Goal: Check status: Check status

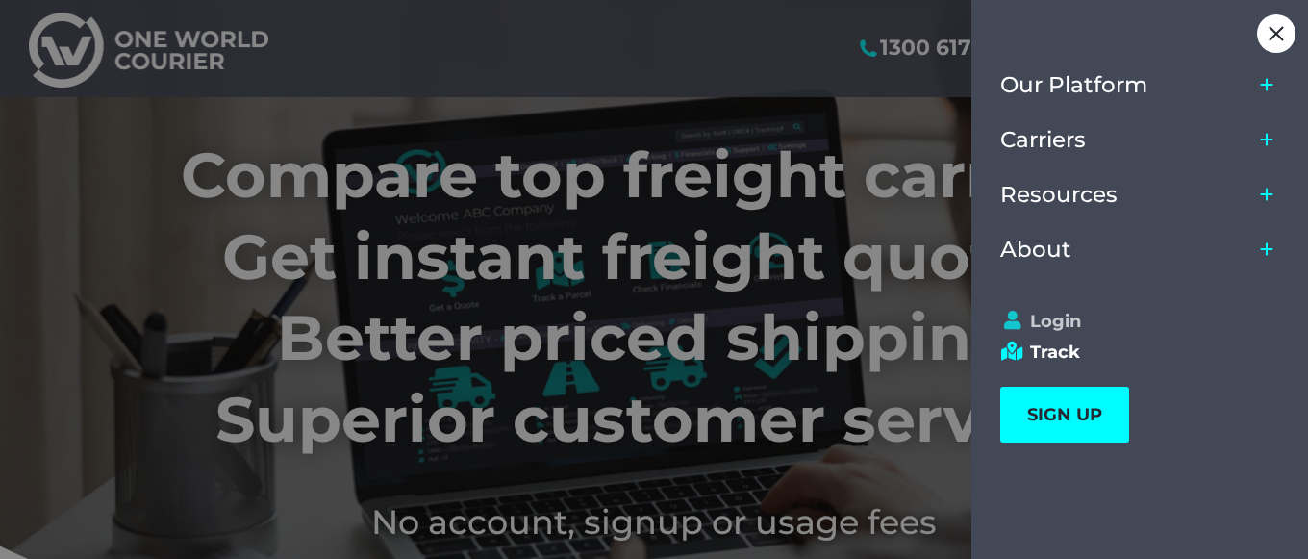
click at [1029, 325] on link "Login" at bounding box center [1131, 321] width 262 height 21
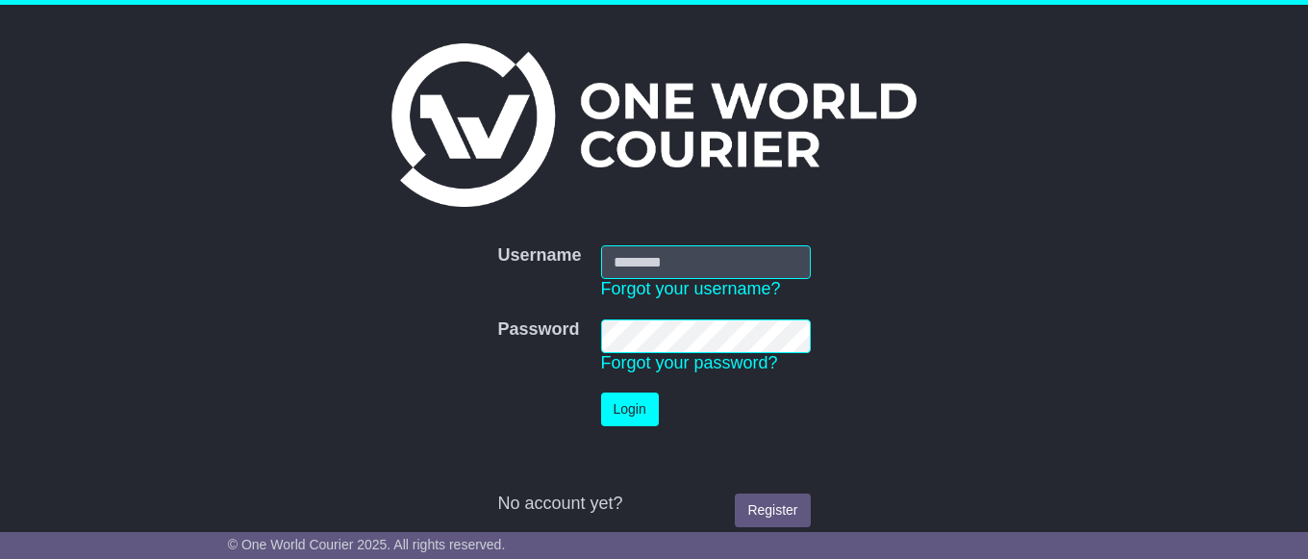
click at [709, 263] on input "Username" at bounding box center [706, 262] width 210 height 34
type input "**********"
click at [639, 404] on button "Login" at bounding box center [630, 409] width 58 height 34
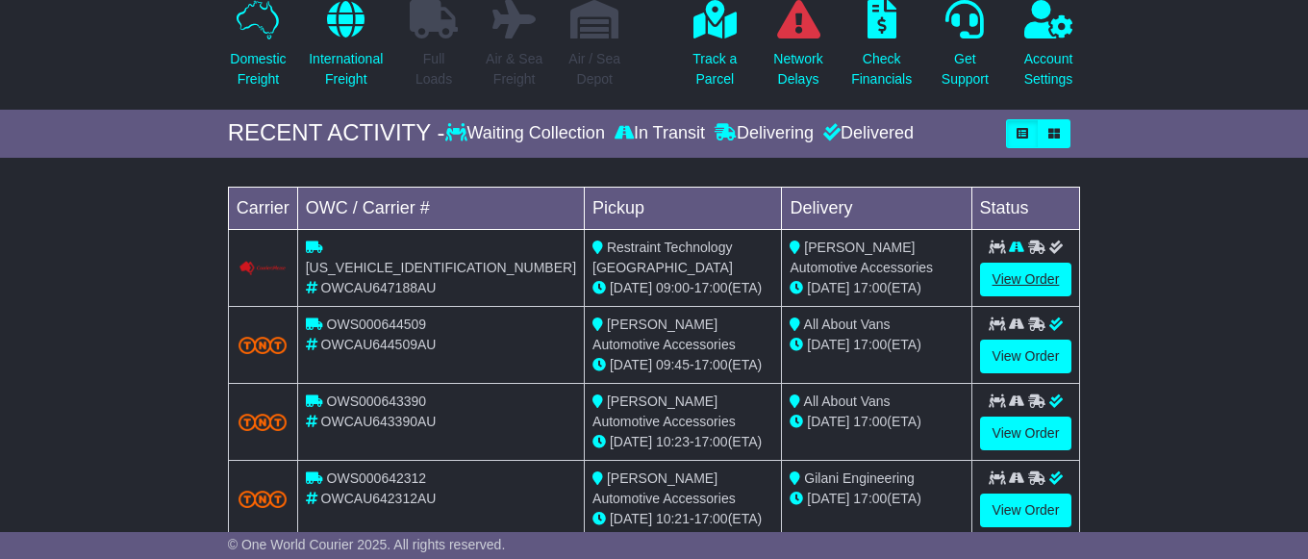
scroll to position [196, 0]
click at [1023, 296] on link "View Order" at bounding box center [1026, 280] width 92 height 34
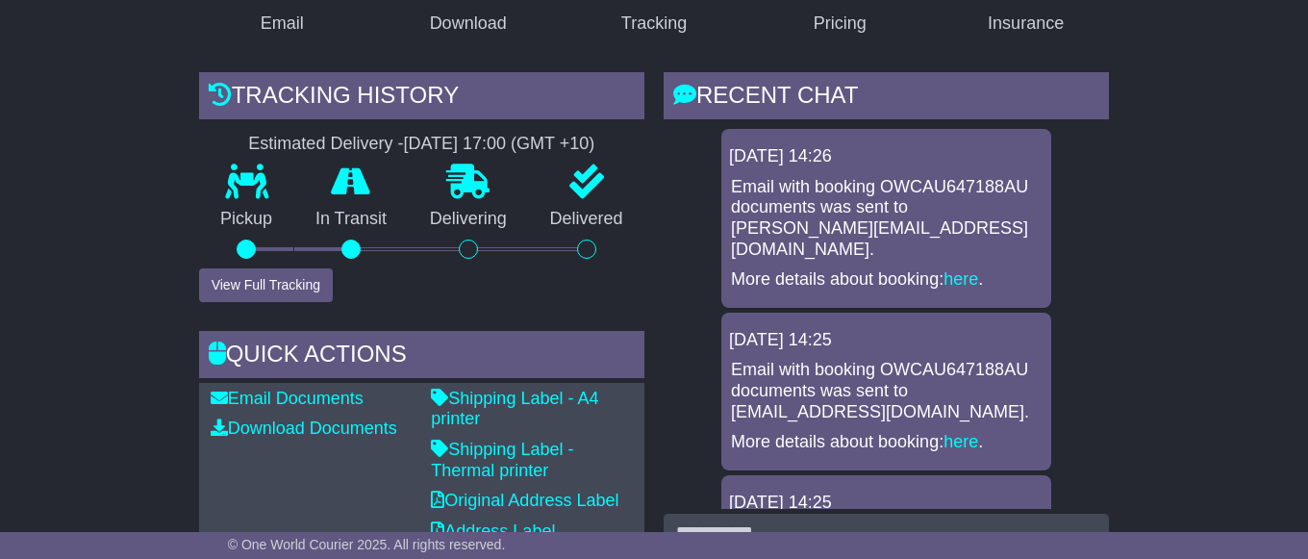
scroll to position [392, 0]
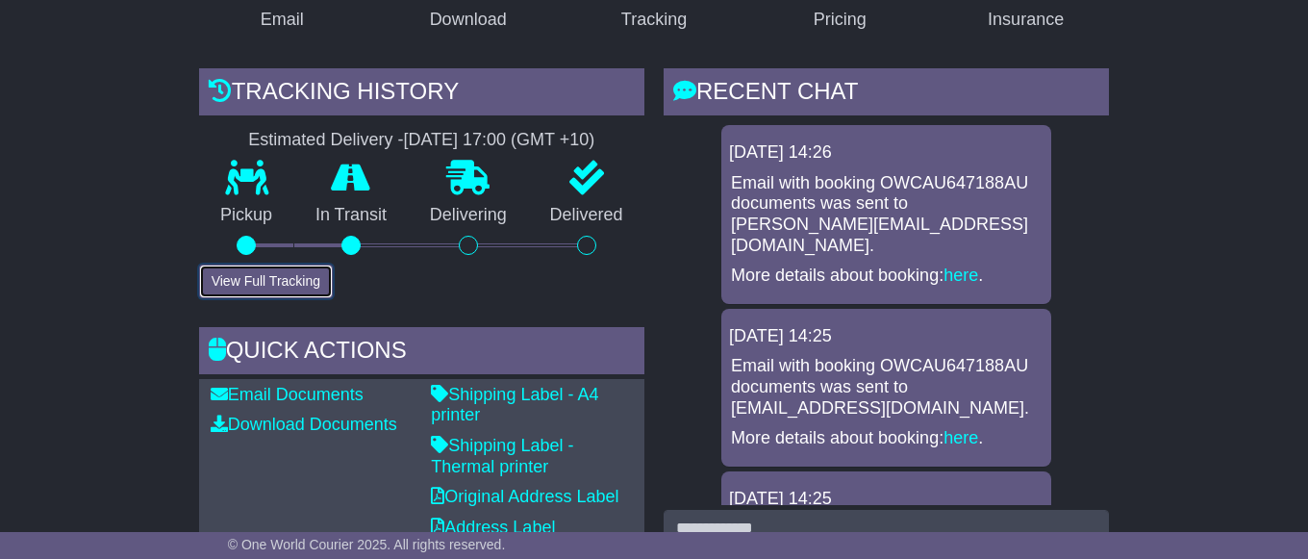
click at [265, 298] on button "View Full Tracking" at bounding box center [266, 282] width 134 height 34
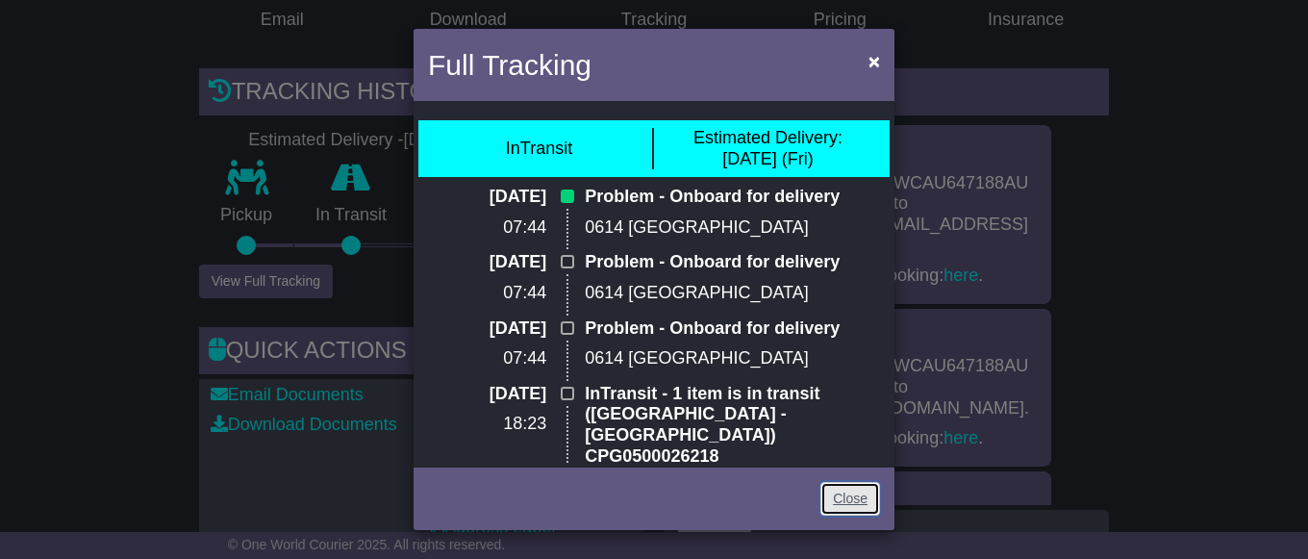
click at [840, 493] on link "Close" at bounding box center [851, 499] width 60 height 34
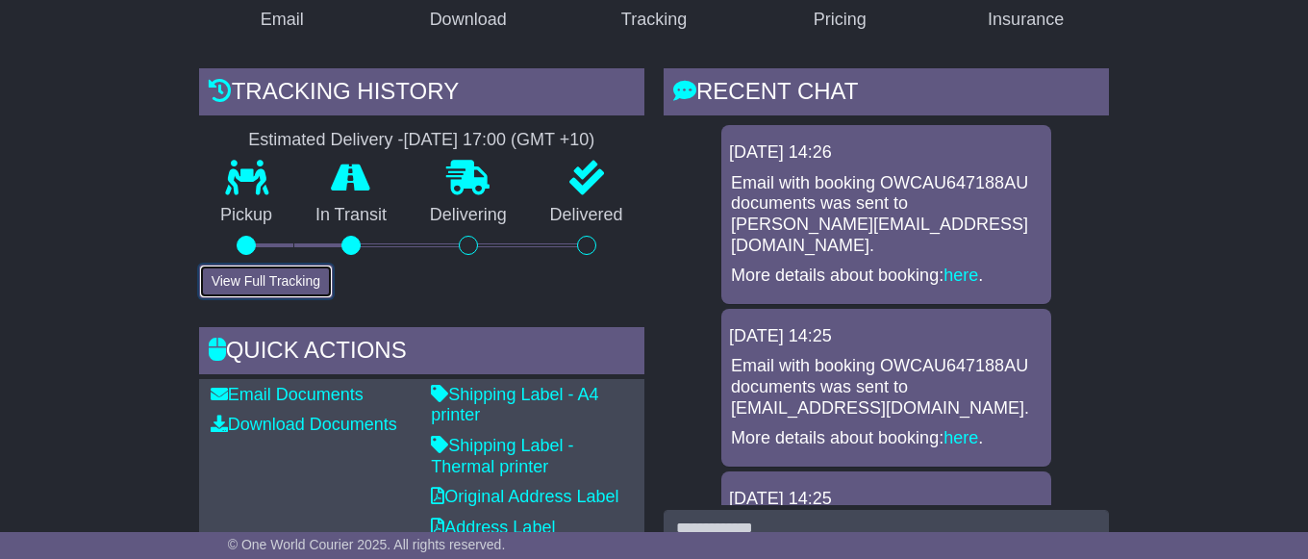
scroll to position [294, 0]
